Goal: Information Seeking & Learning: Learn about a topic

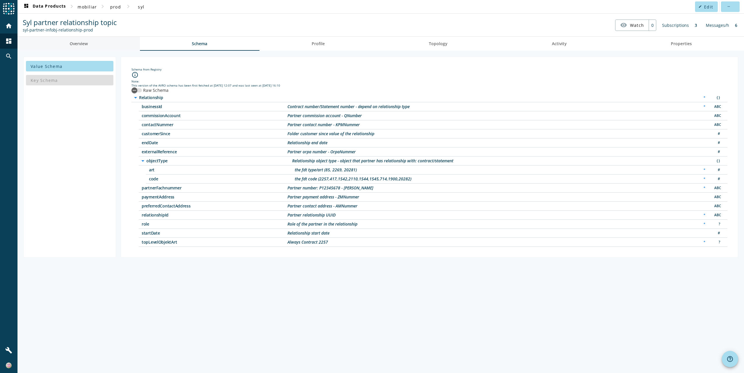
click at [76, 40] on span "Overview" at bounding box center [79, 44] width 18 height 14
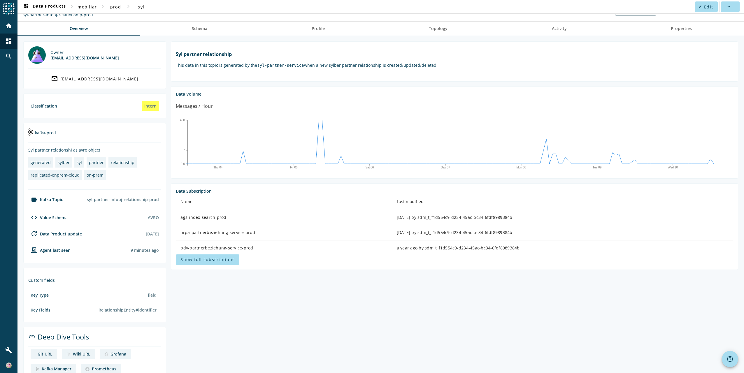
scroll to position [29, 0]
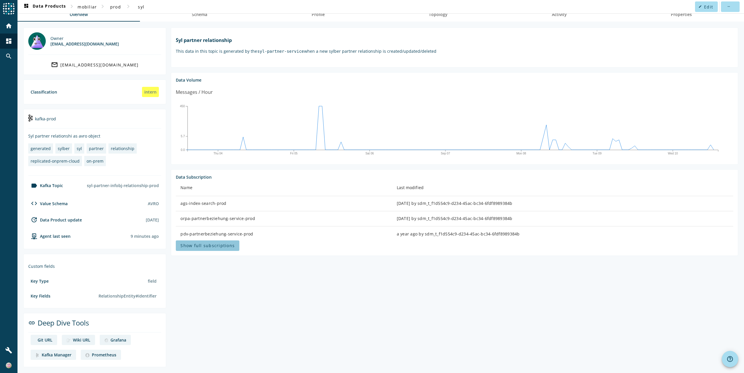
click at [217, 245] on span "Show full subscriptions" at bounding box center [207, 246] width 54 height 6
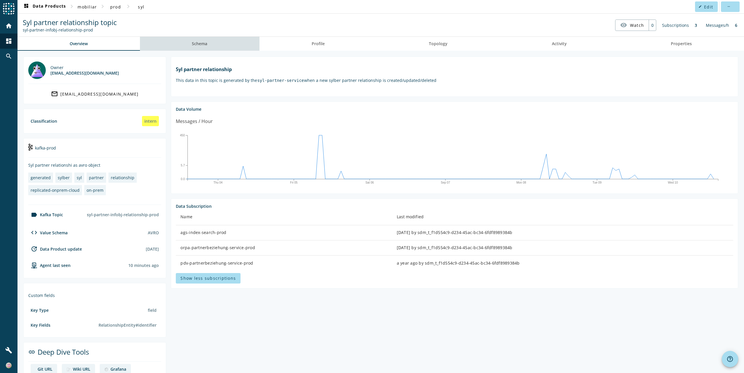
click at [201, 42] on span "Schema" at bounding box center [199, 44] width 15 height 4
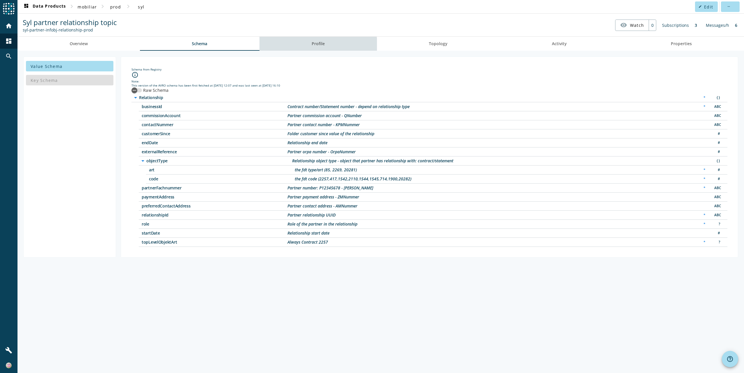
click at [316, 45] on span "Profile" at bounding box center [318, 44] width 13 height 4
